Goal: Go to known website: Access a specific website the user already knows

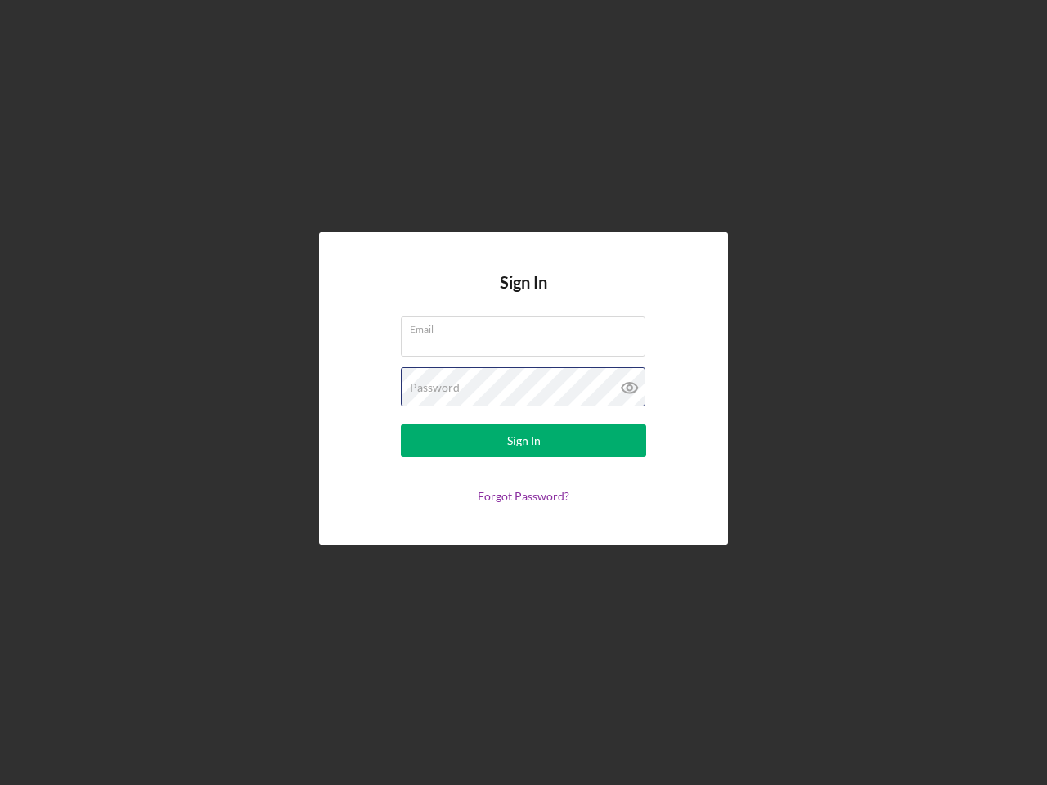
click at [523, 393] on div "Password" at bounding box center [523, 387] width 245 height 41
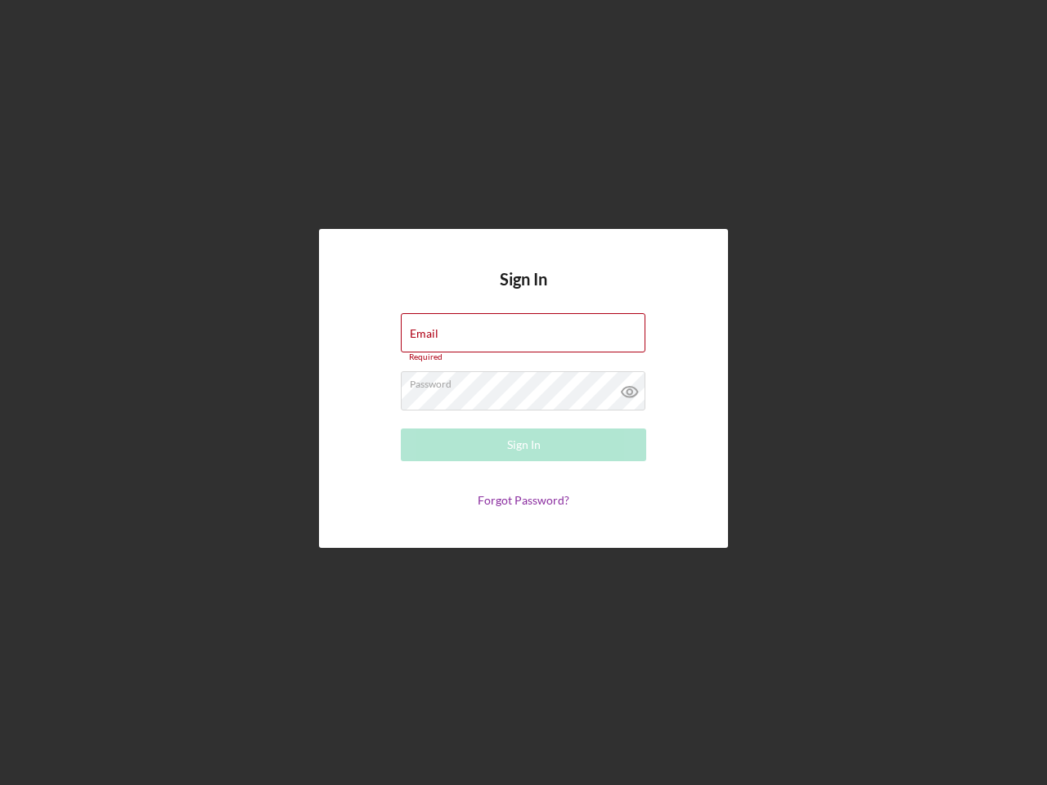
click at [630, 388] on icon at bounding box center [629, 391] width 41 height 41
